Goal: Information Seeking & Learning: Check status

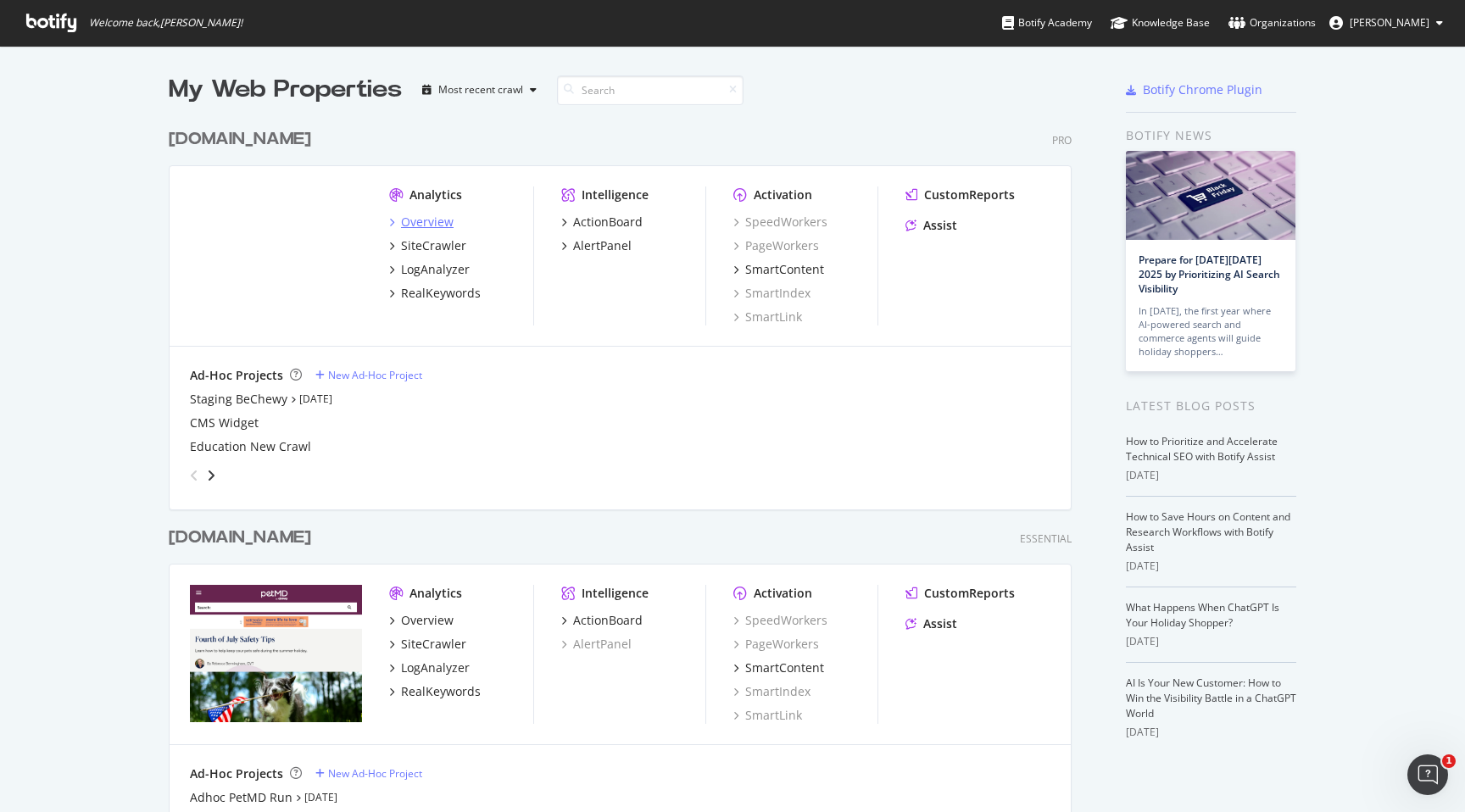
click at [440, 220] on div "Overview" at bounding box center [428, 222] width 53 height 17
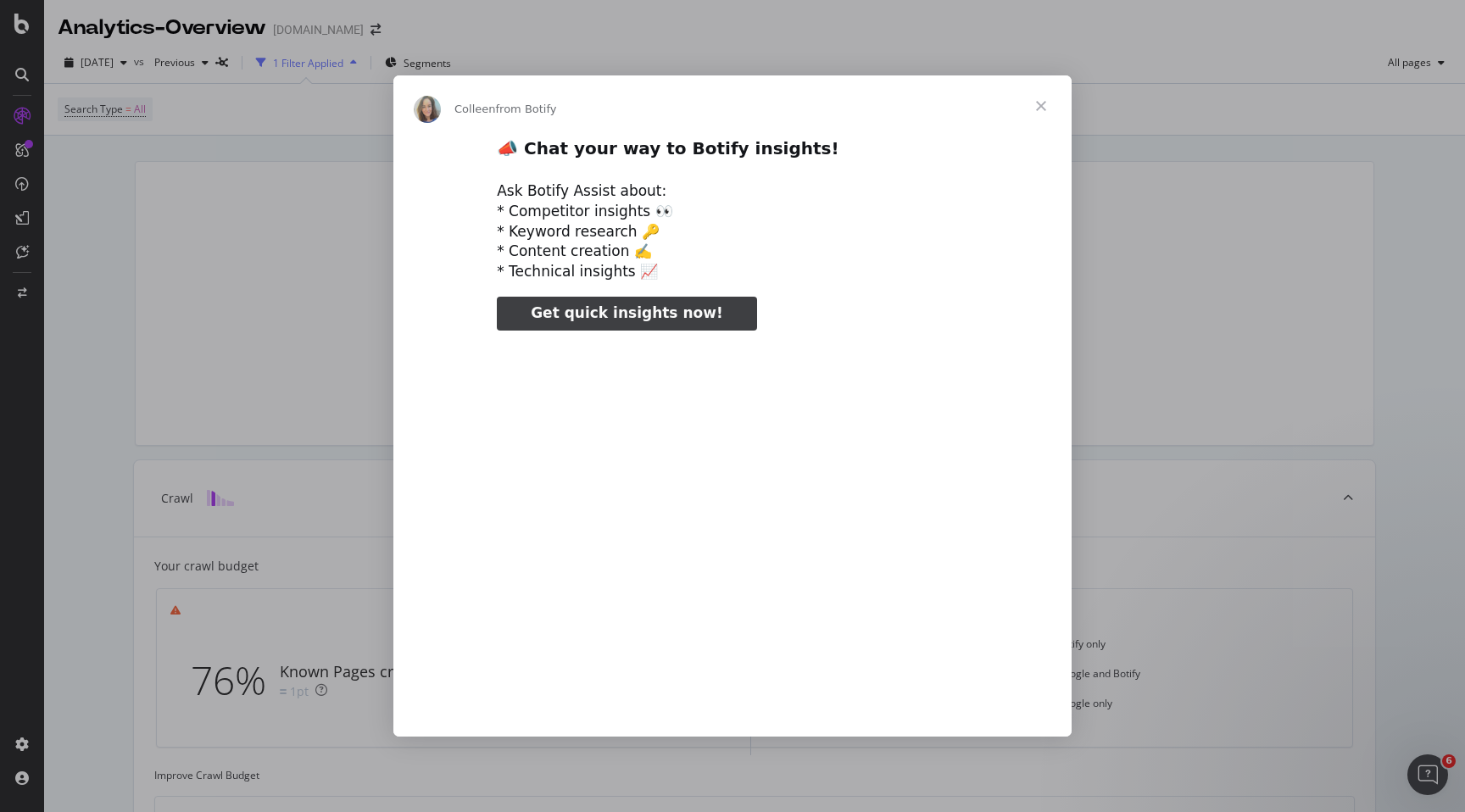
type input "78479"
click at [1053, 104] on span "Close" at bounding box center [1041, 107] width 61 height 61
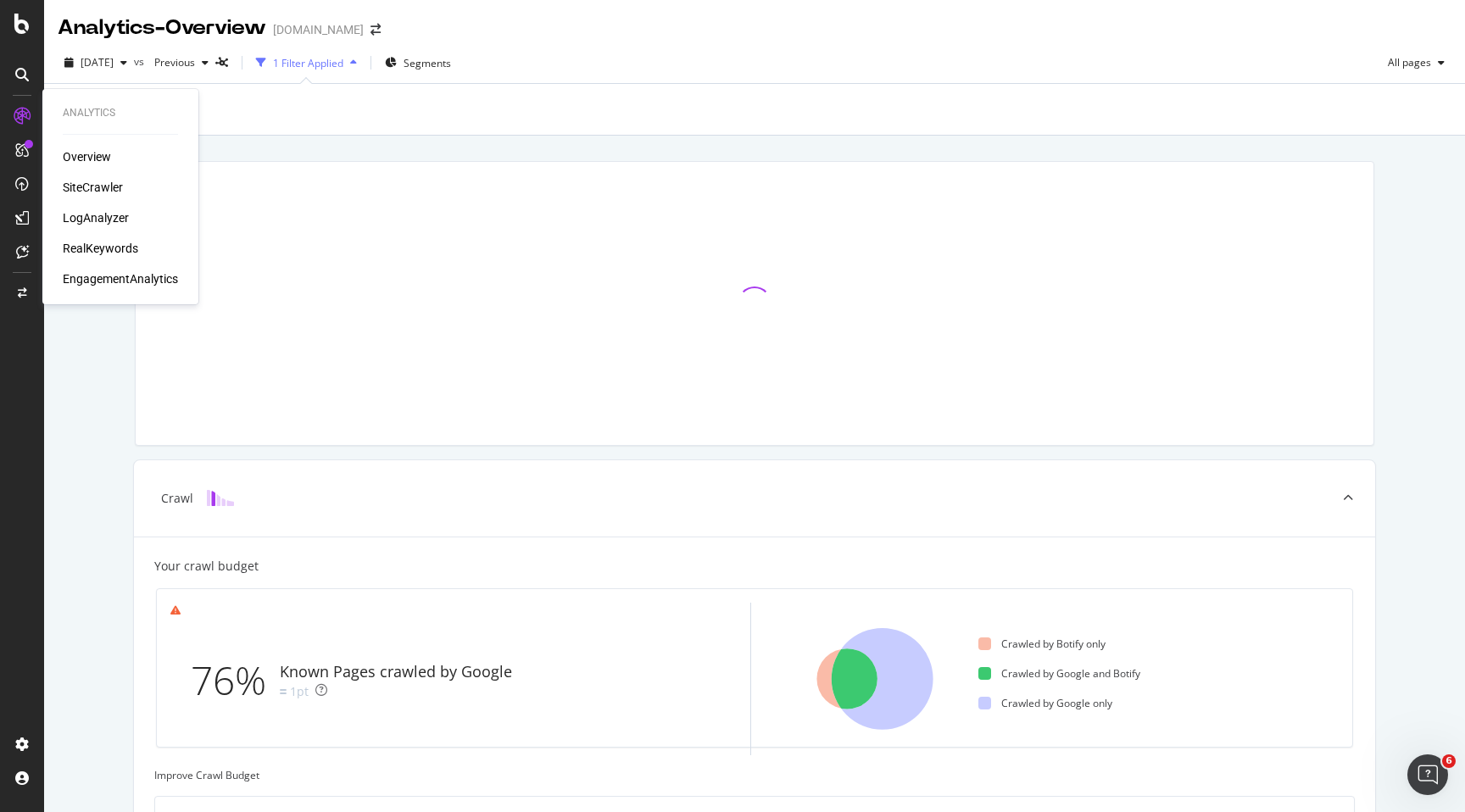
click at [124, 189] on div "SiteCrawler" at bounding box center [120, 187] width 115 height 17
click at [74, 182] on div "SiteCrawler" at bounding box center [93, 187] width 61 height 17
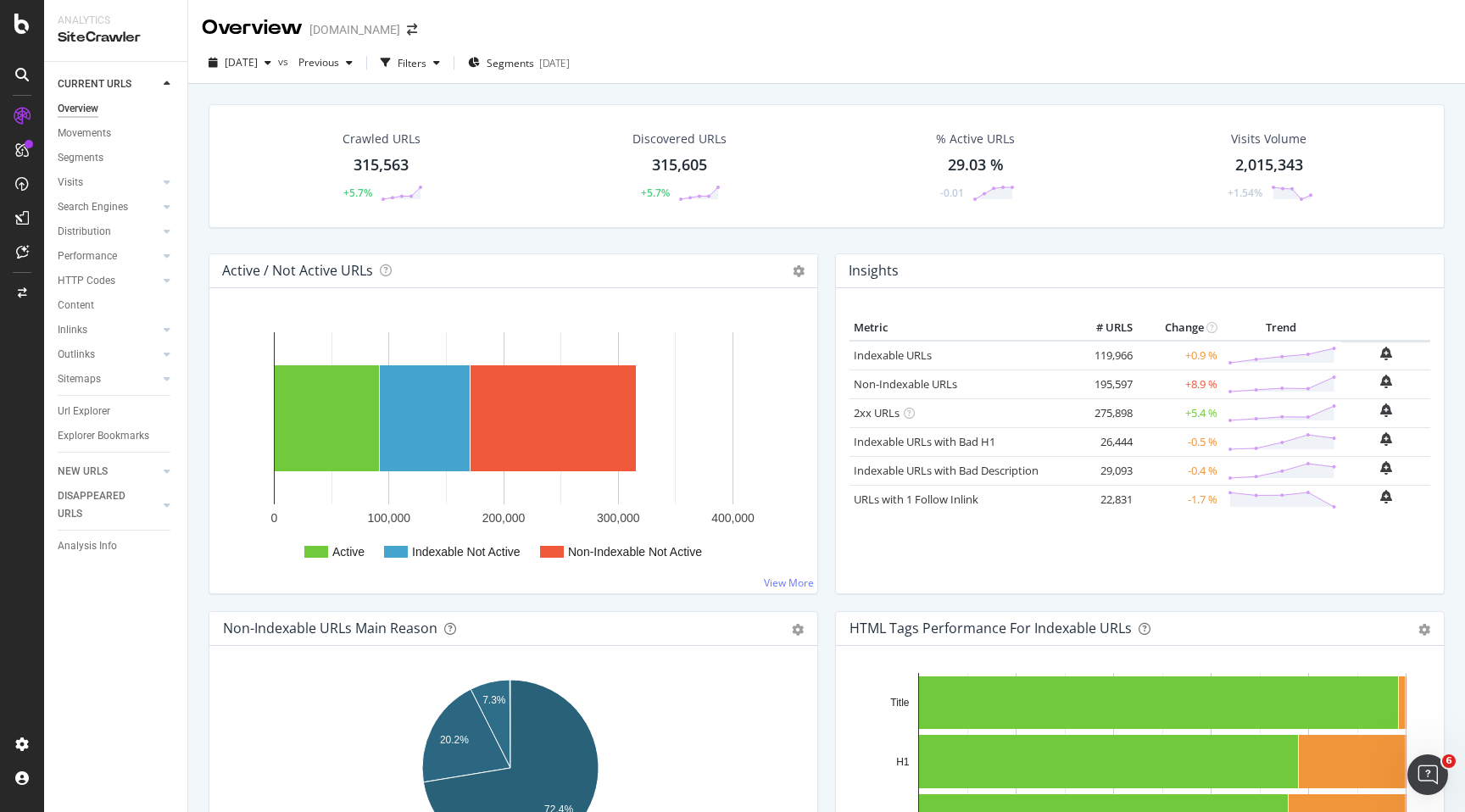
click at [372, 144] on div "Crawled URLs" at bounding box center [382, 139] width 78 height 17
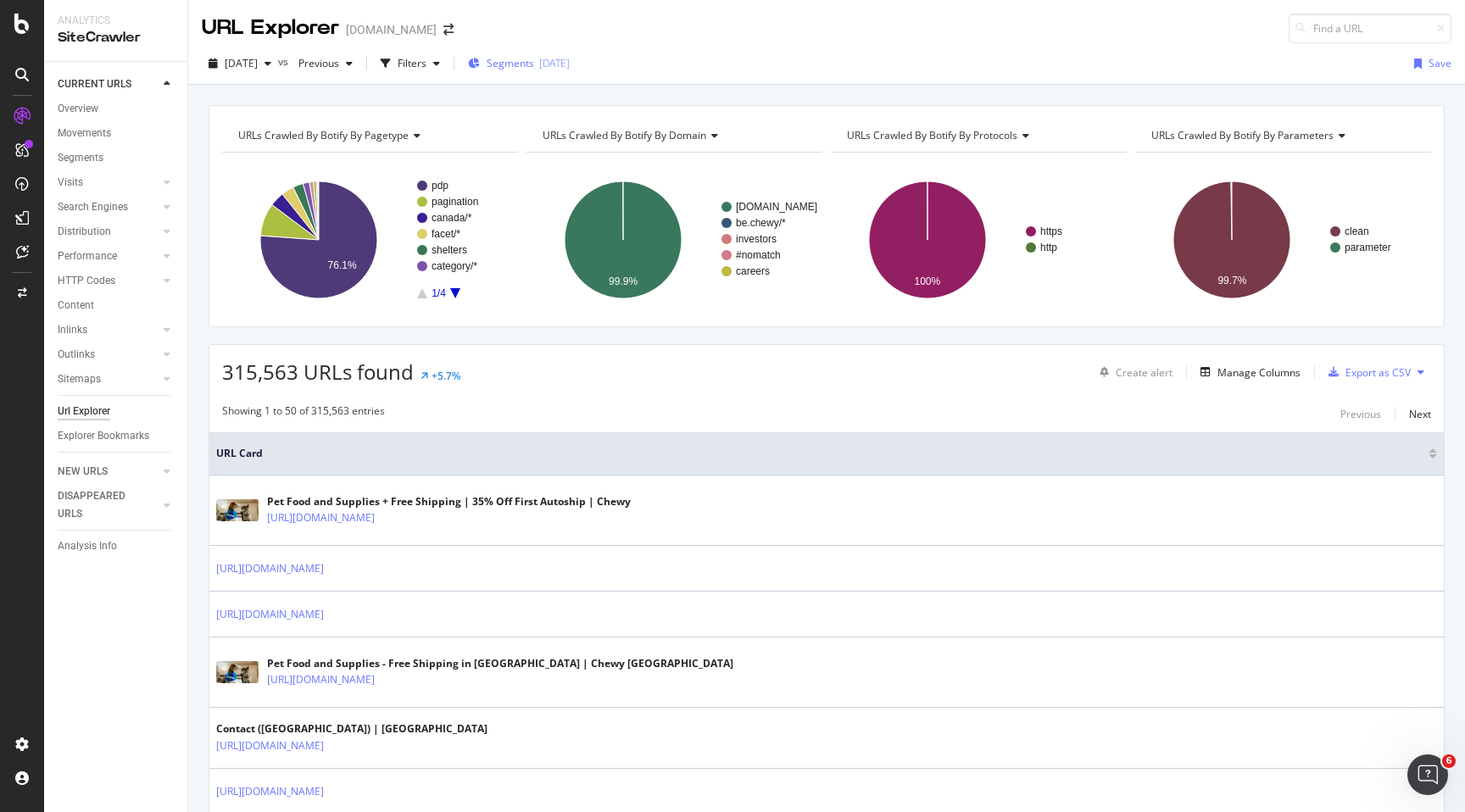
click at [569, 66] on div "Segments [DATE]" at bounding box center [518, 63] width 101 height 14
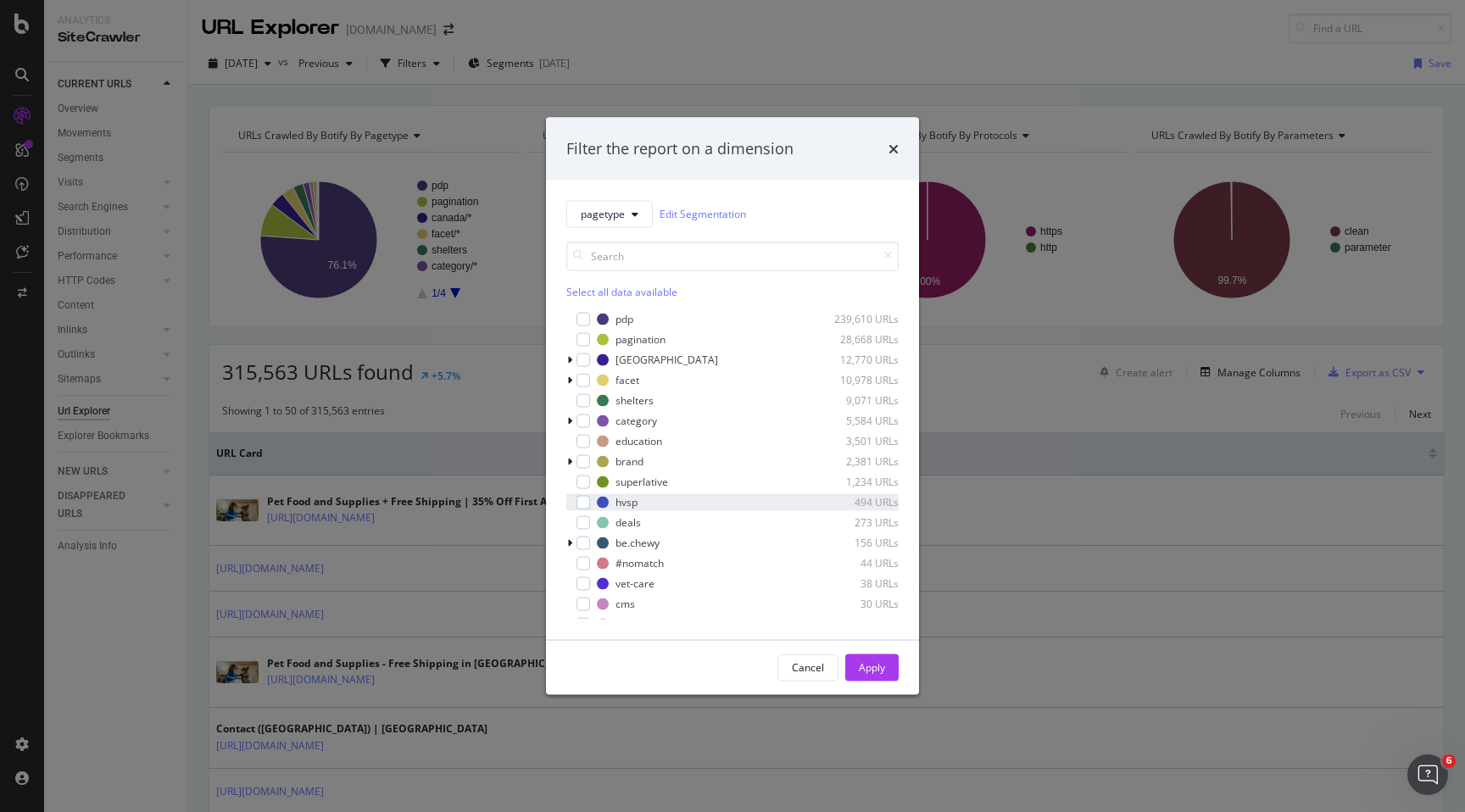
click at [591, 506] on div "hvsp 494 URLs" at bounding box center [733, 502] width 332 height 17
